Goal: Navigation & Orientation: Go to known website

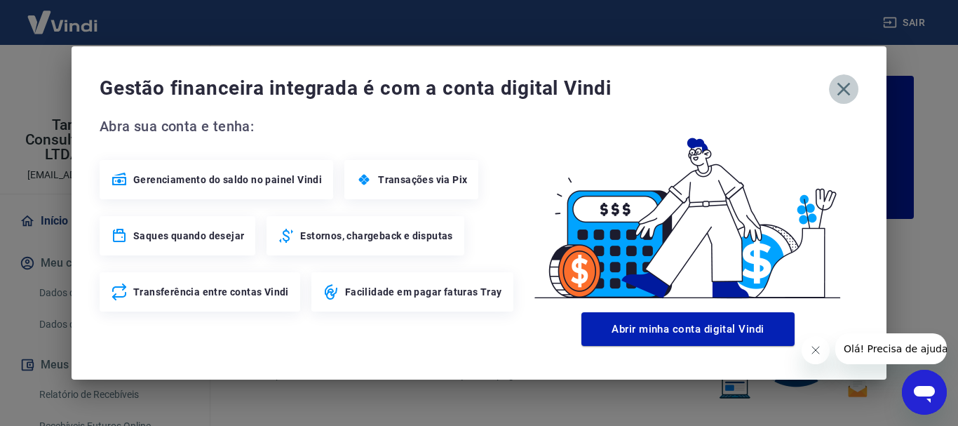
click at [843, 87] on icon "button" at bounding box center [843, 89] width 22 height 22
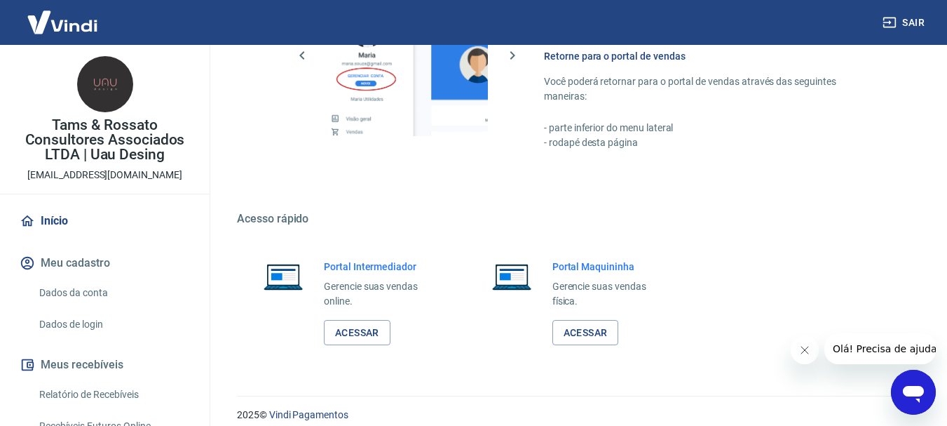
scroll to position [870, 0]
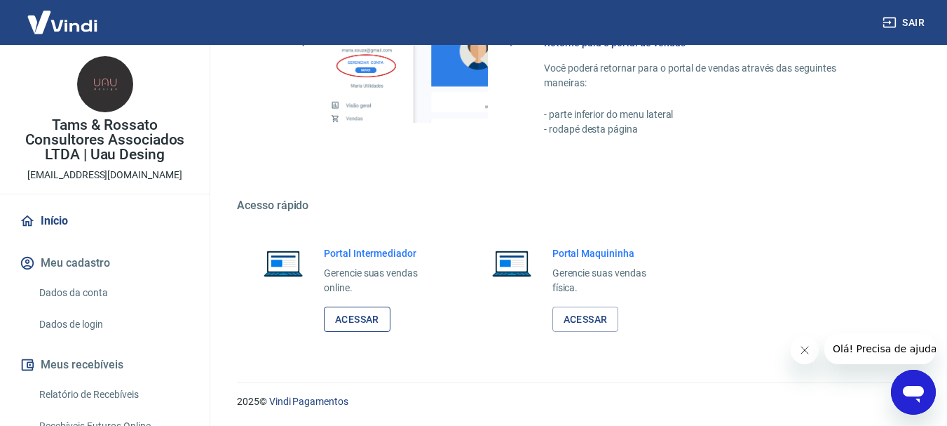
click at [358, 318] on link "Acessar" at bounding box center [357, 319] width 67 height 26
